Goal: Information Seeking & Learning: Learn about a topic

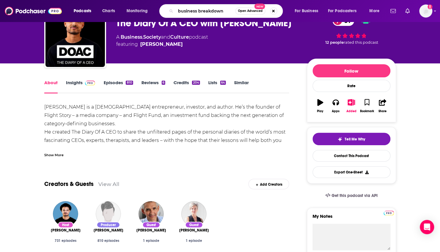
type input "business breakdowns"
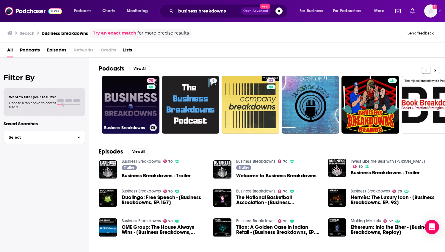
click at [123, 101] on link "70 Business Breakdowns" at bounding box center [131, 105] width 58 height 58
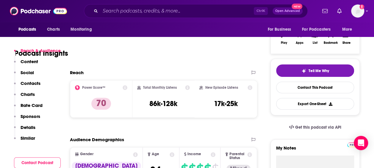
scroll to position [119, 0]
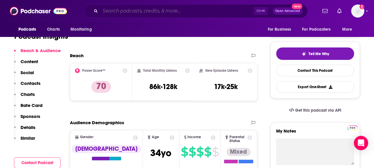
click at [162, 10] on input "Search podcasts, credits, & more..." at bounding box center [176, 11] width 153 height 10
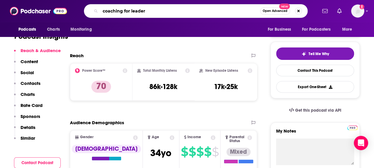
type input "coaching for leaders"
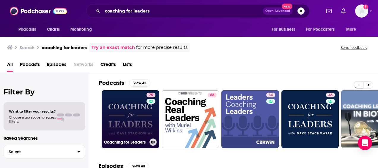
click at [130, 121] on link "75 Coaching for Leaders" at bounding box center [131, 119] width 58 height 58
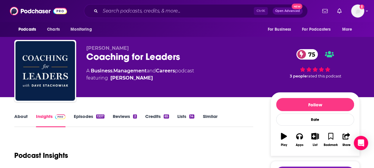
click at [23, 116] on link "About" at bounding box center [20, 120] width 13 height 14
